Goal: Transaction & Acquisition: Purchase product/service

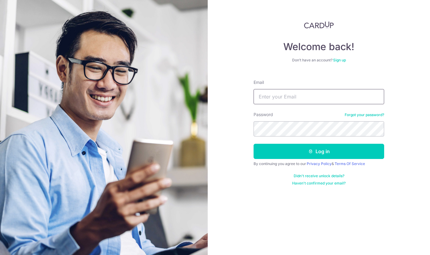
type input "[EMAIL_ADDRESS][DOMAIN_NAME]"
drag, startPoint x: 323, startPoint y: 101, endPoint x: 206, endPoint y: 98, distance: 117.3
click at [206, 98] on section "Welcome back! Don’t have an account? Sign up Email fire_lim_840@hotmail.com Pas…" at bounding box center [215, 127] width 430 height 255
type input "7specialized@gmail.com"
click at [319, 151] on button "Log in" at bounding box center [319, 151] width 131 height 15
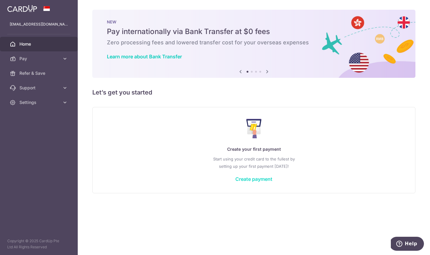
click at [255, 179] on link "Create payment" at bounding box center [253, 179] width 37 height 6
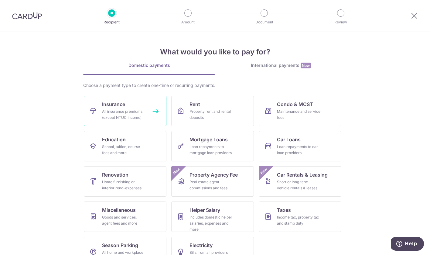
click at [136, 107] on link "Insurance All insurance premiums (except NTUC Income)" at bounding box center [125, 111] width 83 height 30
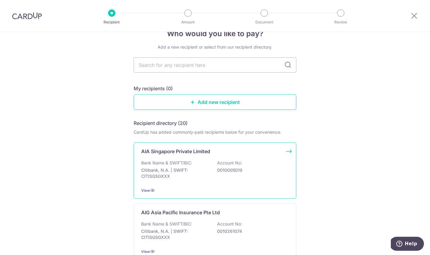
scroll to position [17, 0]
click at [178, 160] on p "Bank Name & SWIFT/BIC:" at bounding box center [166, 162] width 51 height 6
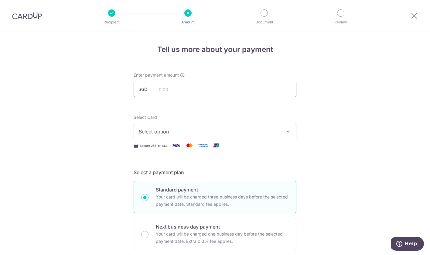
click at [225, 86] on input "text" at bounding box center [215, 89] width 163 height 15
type input "3,870.00"
click at [160, 136] on button "Select option" at bounding box center [215, 131] width 163 height 15
click at [159, 146] on span "Add credit card" at bounding box center [221, 149] width 142 height 6
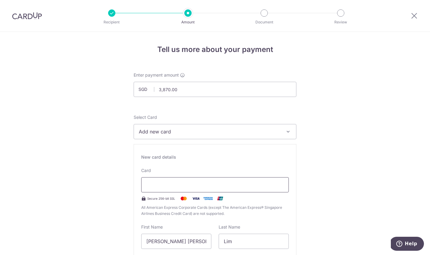
click at [268, 180] on div at bounding box center [215, 184] width 148 height 15
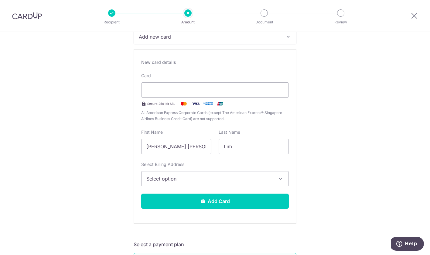
scroll to position [97, 0]
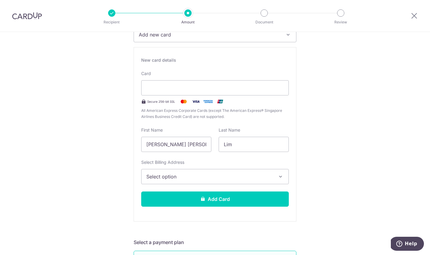
click at [186, 175] on span "Select option" at bounding box center [209, 176] width 126 height 7
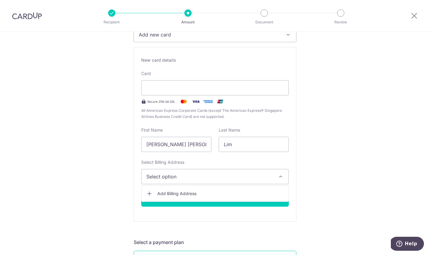
click at [181, 190] on link "Add Billing Address" at bounding box center [215, 193] width 147 height 11
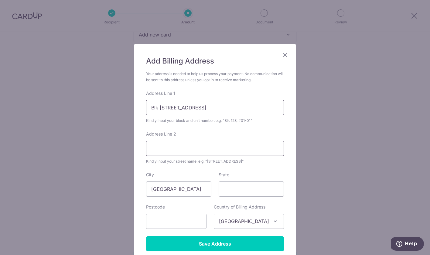
type input "Blk 512 Hougang Ave 10"
type input "#10-75"
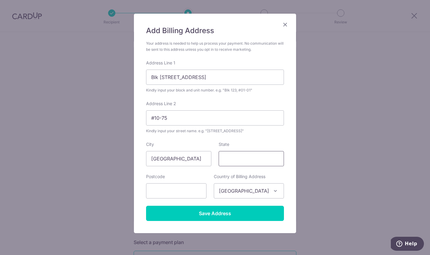
scroll to position [33, 0]
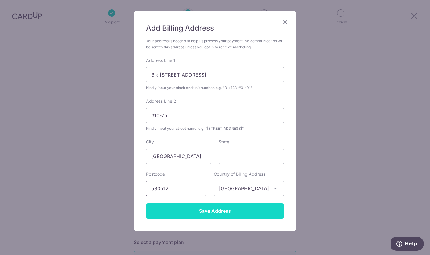
type input "530512"
click at [218, 214] on input "Save Address" at bounding box center [215, 210] width 138 height 15
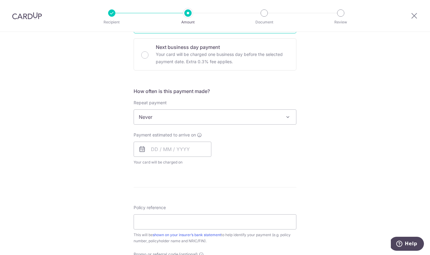
scroll to position [347, 0]
click at [188, 114] on span "Never" at bounding box center [215, 116] width 162 height 15
click at [153, 149] on input "text" at bounding box center [173, 148] width 78 height 15
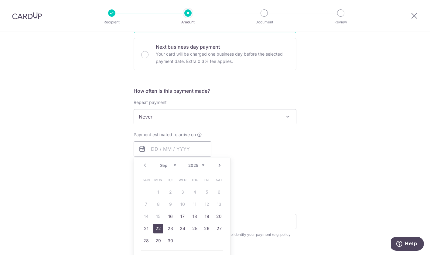
click at [154, 231] on link "22" at bounding box center [158, 229] width 10 height 10
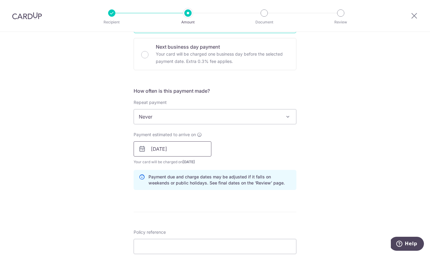
click at [180, 148] on input "22/09/2025" at bounding box center [173, 148] width 78 height 15
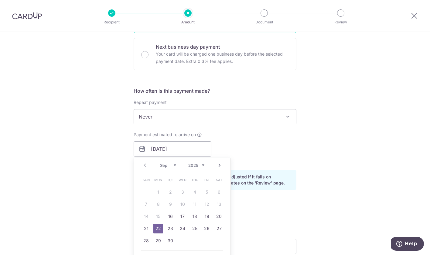
click at [247, 142] on div "Payment estimated to arrive on 22/09/2025 Prev Next Sep Oct Nov Dec 2025 2026 2…" at bounding box center [215, 148] width 170 height 33
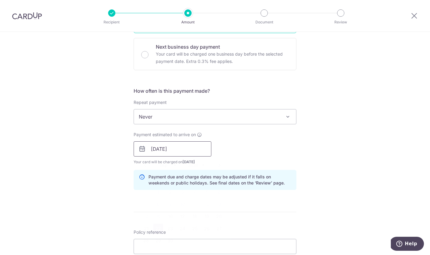
click at [150, 148] on input "22/09/2025" at bounding box center [173, 148] width 78 height 15
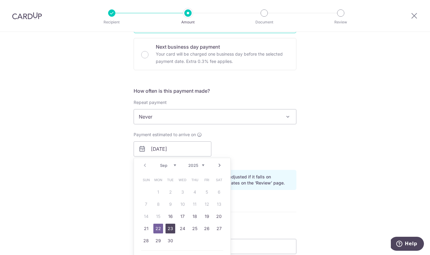
click at [169, 228] on link "23" at bounding box center [171, 229] width 10 height 10
type input "23/09/2025"
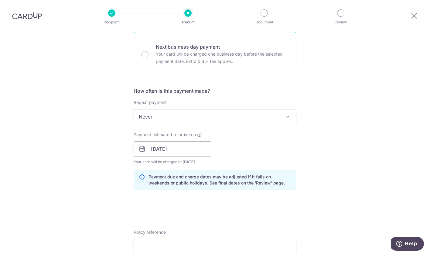
click at [235, 155] on div "Payment estimated to arrive on 23/09/2025 Prev Next Sep Oct Nov Dec 2025 2026 2…" at bounding box center [215, 148] width 170 height 33
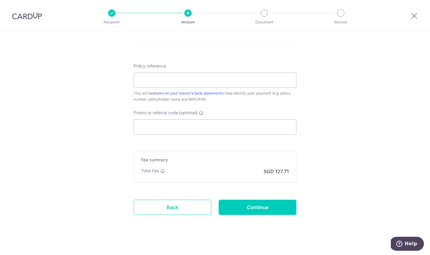
scroll to position [514, 0]
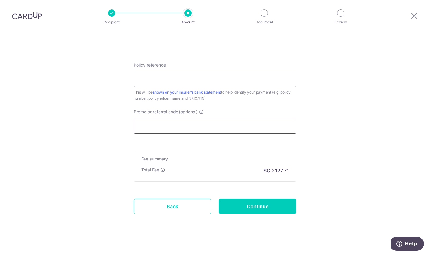
click at [148, 132] on input "Promo or referral code (optional)" at bounding box center [215, 126] width 163 height 15
click at [163, 169] on icon at bounding box center [162, 169] width 5 height 5
click at [160, 126] on input "Promo or referral code (optional)" at bounding box center [215, 126] width 163 height 15
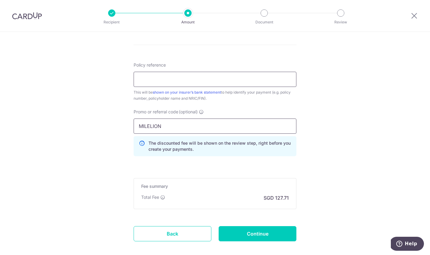
type input "MILELION"
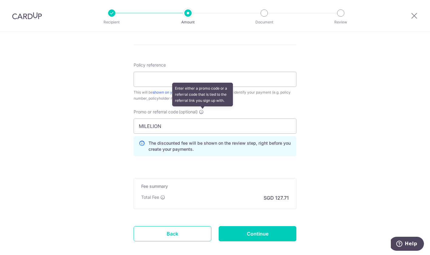
click at [201, 111] on icon at bounding box center [201, 111] width 5 height 5
click at [201, 119] on input "MILELION" at bounding box center [215, 126] width 163 height 15
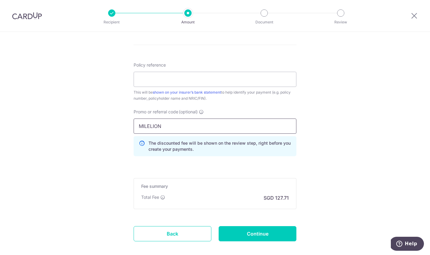
click at [176, 129] on input "MILELION" at bounding box center [215, 126] width 163 height 15
click at [168, 78] on input "Policy reference" at bounding box center [215, 79] width 163 height 15
paste input "L547919528"
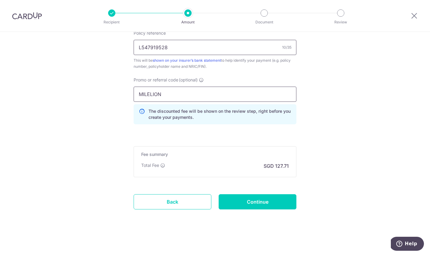
scroll to position [546, 0]
type input "L547919528"
click at [236, 205] on input "Continue" at bounding box center [258, 201] width 78 height 15
type input "Create Schedule"
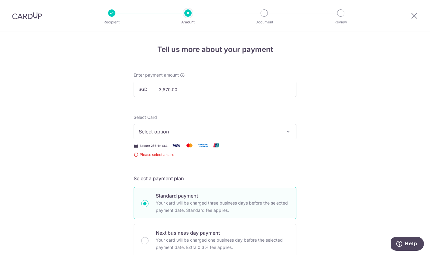
scroll to position [0, 0]
click at [206, 133] on span "Select option" at bounding box center [210, 131] width 142 height 7
click at [187, 148] on span "Add credit card" at bounding box center [221, 149] width 142 height 6
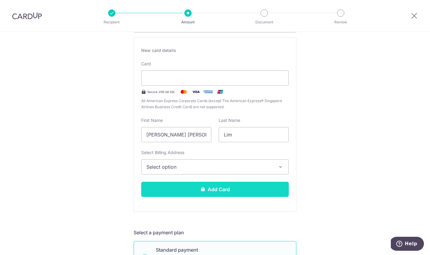
scroll to position [97, 0]
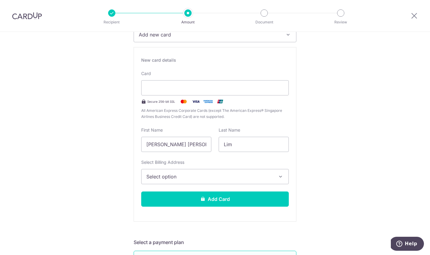
click at [207, 175] on span "Select option" at bounding box center [209, 176] width 126 height 7
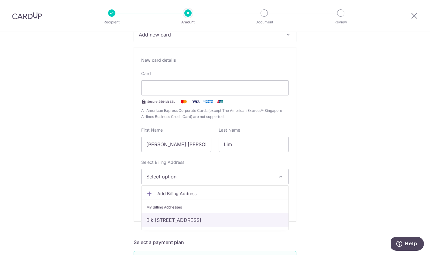
click at [186, 217] on link "Blk [STREET_ADDRESS]" at bounding box center [215, 220] width 147 height 15
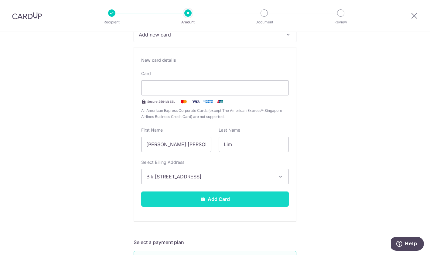
click at [189, 202] on button "Add Card" at bounding box center [215, 198] width 148 height 15
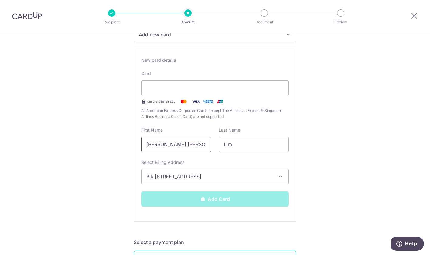
click at [189, 145] on input "[PERSON_NAME] [PERSON_NAME]" at bounding box center [176, 144] width 70 height 15
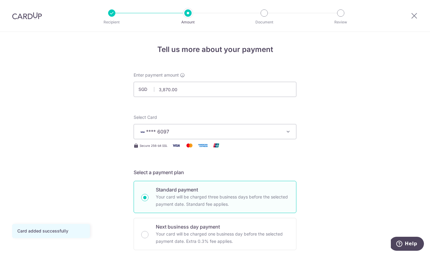
click at [191, 131] on span "**** 6097" at bounding box center [210, 131] width 142 height 7
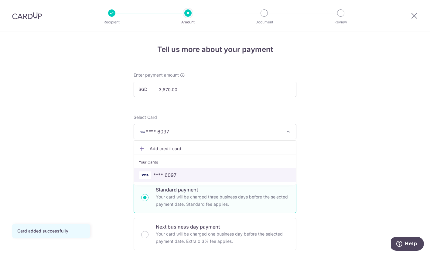
click at [174, 174] on span "**** 6097" at bounding box center [164, 174] width 23 height 7
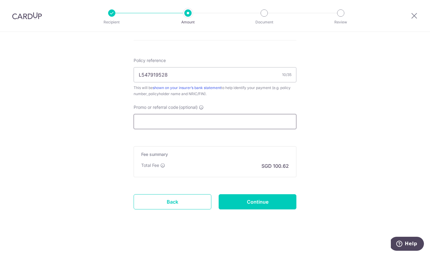
scroll to position [352, 0]
click at [157, 116] on input "Promo or referral code (optional)" at bounding box center [215, 121] width 163 height 15
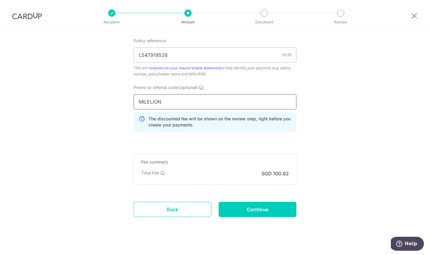
scroll to position [373, 0]
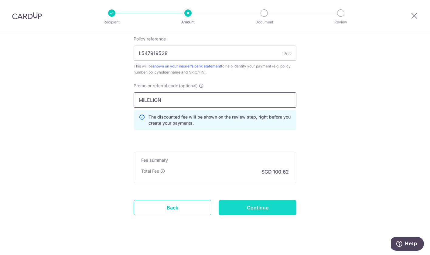
type input "MILELION"
click at [263, 210] on input "Continue" at bounding box center [258, 207] width 78 height 15
type input "Create Schedule"
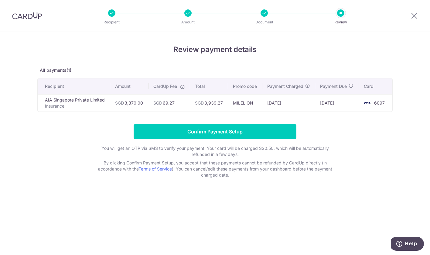
click at [186, 12] on div at bounding box center [187, 12] width 7 height 7
click at [63, 99] on td "AIA Singapore Private Limited Insurance" at bounding box center [74, 102] width 73 height 17
click at [415, 18] on icon at bounding box center [414, 16] width 7 height 8
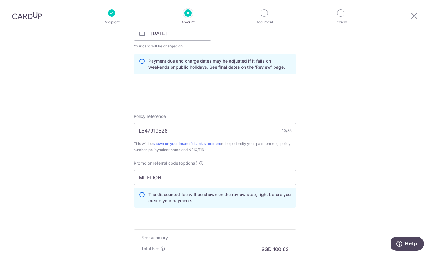
scroll to position [304, 0]
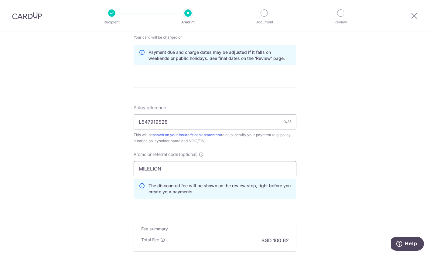
drag, startPoint x: 171, startPoint y: 170, endPoint x: 117, endPoint y: 165, distance: 54.0
click at [117, 165] on div "Tell us more about your payment Enter payment amount SGD 3,870.00 3870.00 Selec…" at bounding box center [215, 28] width 430 height 602
paste input "BENJAMINHUANZHOUL424"
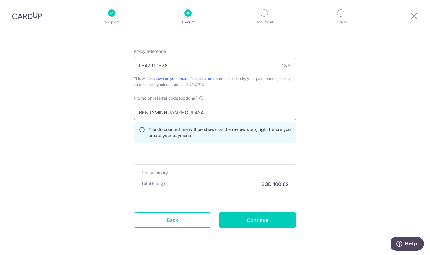
scroll to position [361, 0]
type input "BENJAMINHUANZHOUL424"
click at [263, 215] on input "Continue" at bounding box center [258, 219] width 78 height 15
type input "Update Schedule"
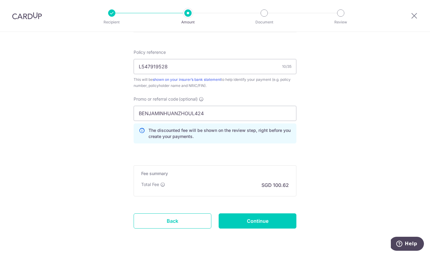
scroll to position [360, 0]
drag, startPoint x: 209, startPoint y: 114, endPoint x: 111, endPoint y: 104, distance: 98.0
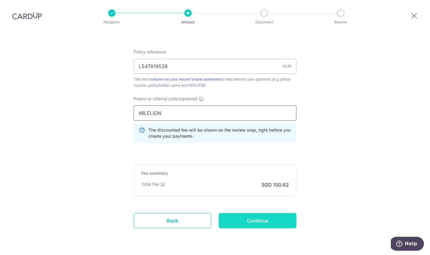
type input "MILELION"
click at [248, 213] on input "Continue" at bounding box center [258, 220] width 78 height 15
type input "Update Schedule"
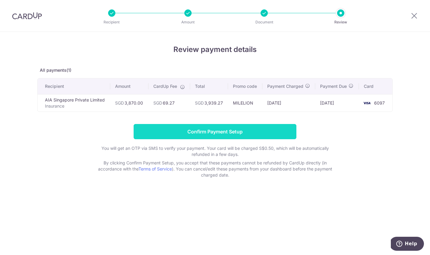
click at [237, 135] on input "Confirm Payment Setup" at bounding box center [215, 131] width 163 height 15
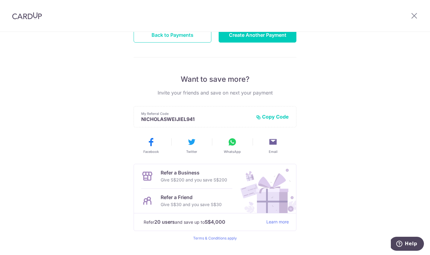
scroll to position [81, 0]
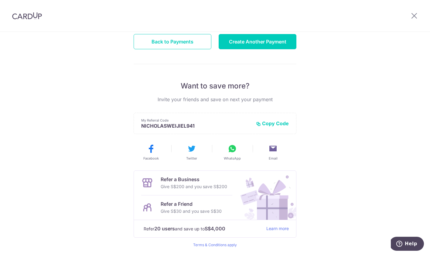
click at [262, 123] on button "Copy Code" at bounding box center [272, 123] width 33 height 6
click at [154, 42] on button "Back to Payments" at bounding box center [173, 41] width 78 height 15
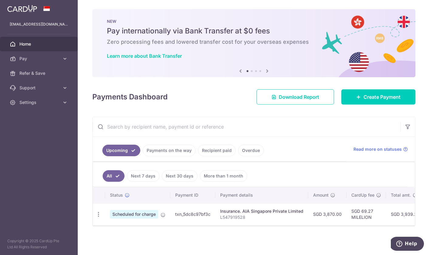
scroll to position [1, 0]
click at [366, 99] on span "Create Payment" at bounding box center [382, 96] width 37 height 7
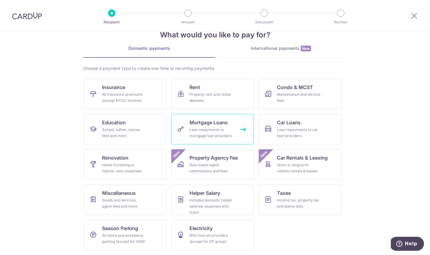
scroll to position [17, 0]
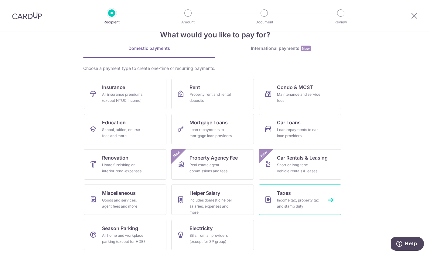
click at [305, 193] on link "Taxes Income tax, property tax and stamp duty" at bounding box center [300, 199] width 83 height 30
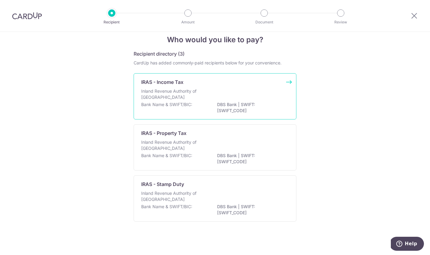
scroll to position [12, 0]
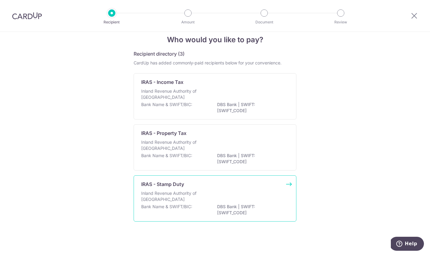
click at [228, 184] on div "IRAS - Stamp Duty" at bounding box center [211, 183] width 140 height 7
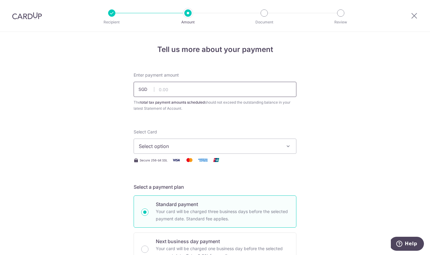
click at [174, 95] on input "text" at bounding box center [215, 89] width 163 height 15
type input "23,500.00"
click at [246, 132] on div "Select Card Select option Add credit card Your Cards **** 6097" at bounding box center [215, 141] width 163 height 25
click at [245, 145] on span "Select option" at bounding box center [210, 146] width 142 height 7
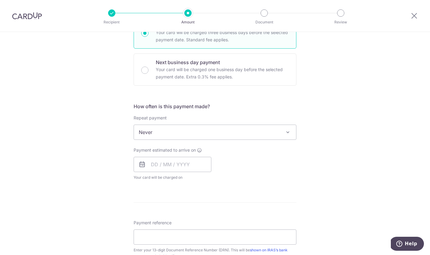
scroll to position [179, 0]
click at [247, 134] on span "Never" at bounding box center [215, 132] width 162 height 15
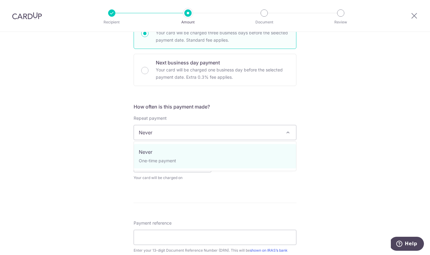
click at [144, 181] on div "How often is this payment made? Repeat payment Never Never To set up monthly in…" at bounding box center [215, 144] width 163 height 83
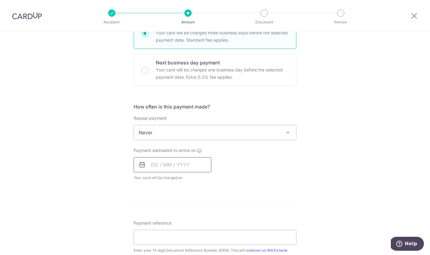
click at [150, 168] on input "text" at bounding box center [173, 164] width 78 height 15
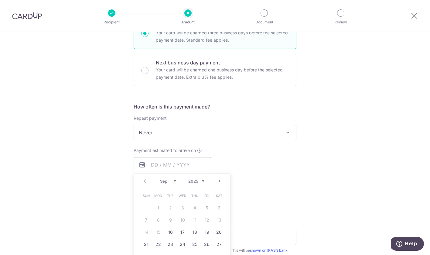
click at [218, 180] on link "Next" at bounding box center [219, 180] width 7 height 7
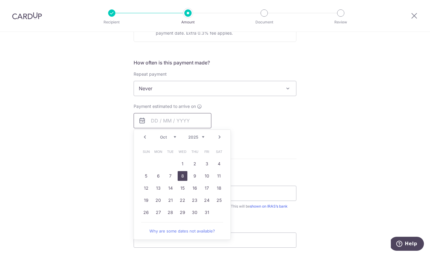
scroll to position [223, 0]
click at [157, 199] on link "20" at bounding box center [158, 200] width 10 height 10
type input "[DATE]"
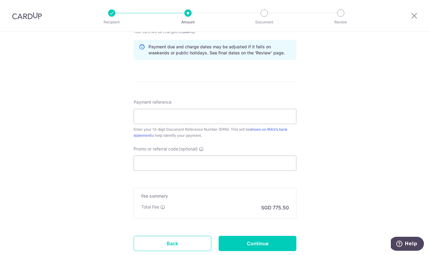
scroll to position [326, 0]
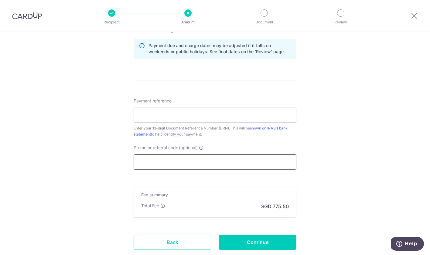
click at [165, 162] on input "Promo or referral code (optional)" at bounding box center [215, 161] width 163 height 15
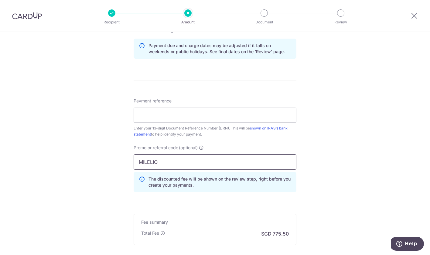
type input "MILELION"
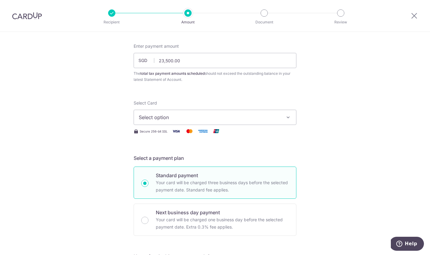
scroll to position [17, 0]
